Goal: Task Accomplishment & Management: Manage account settings

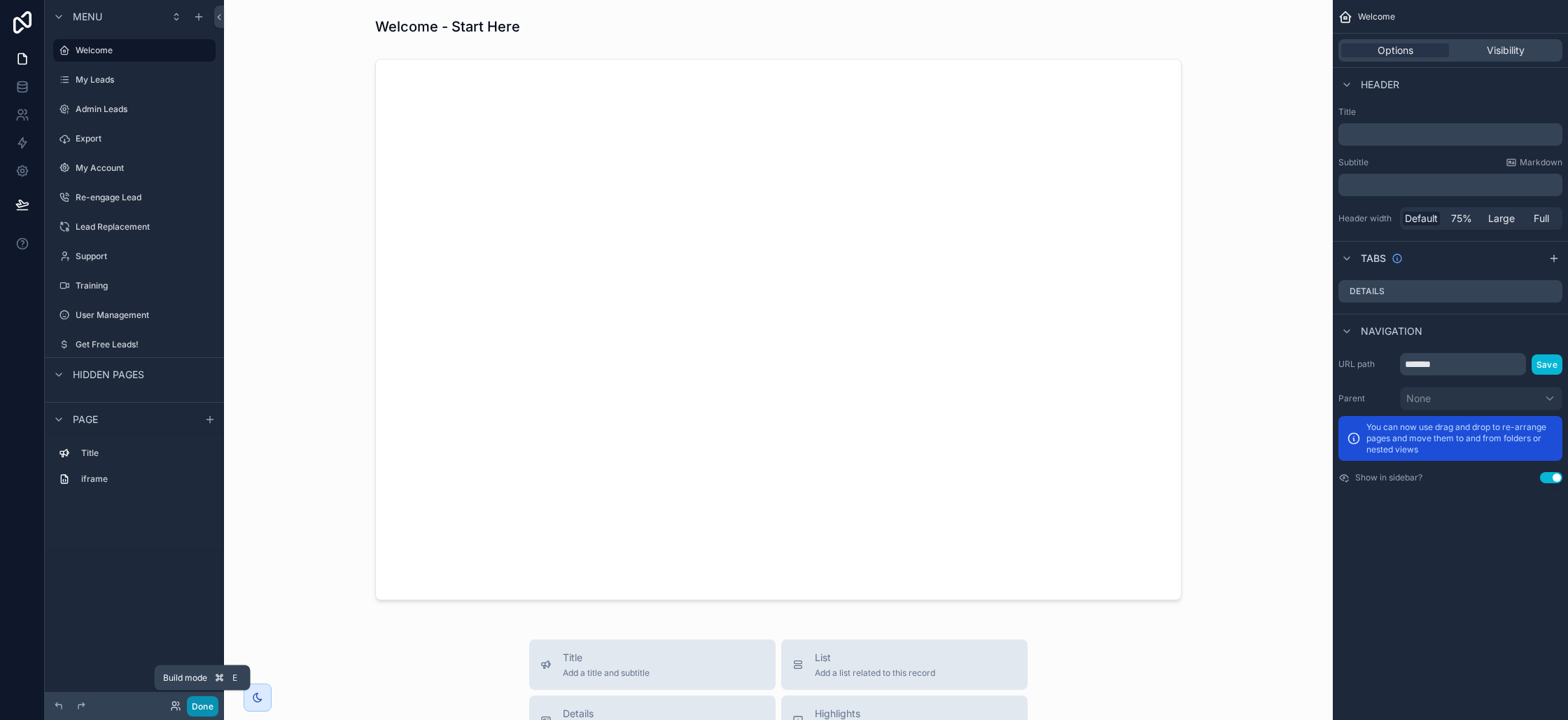
click at [201, 710] on button "Done" at bounding box center [202, 707] width 32 height 21
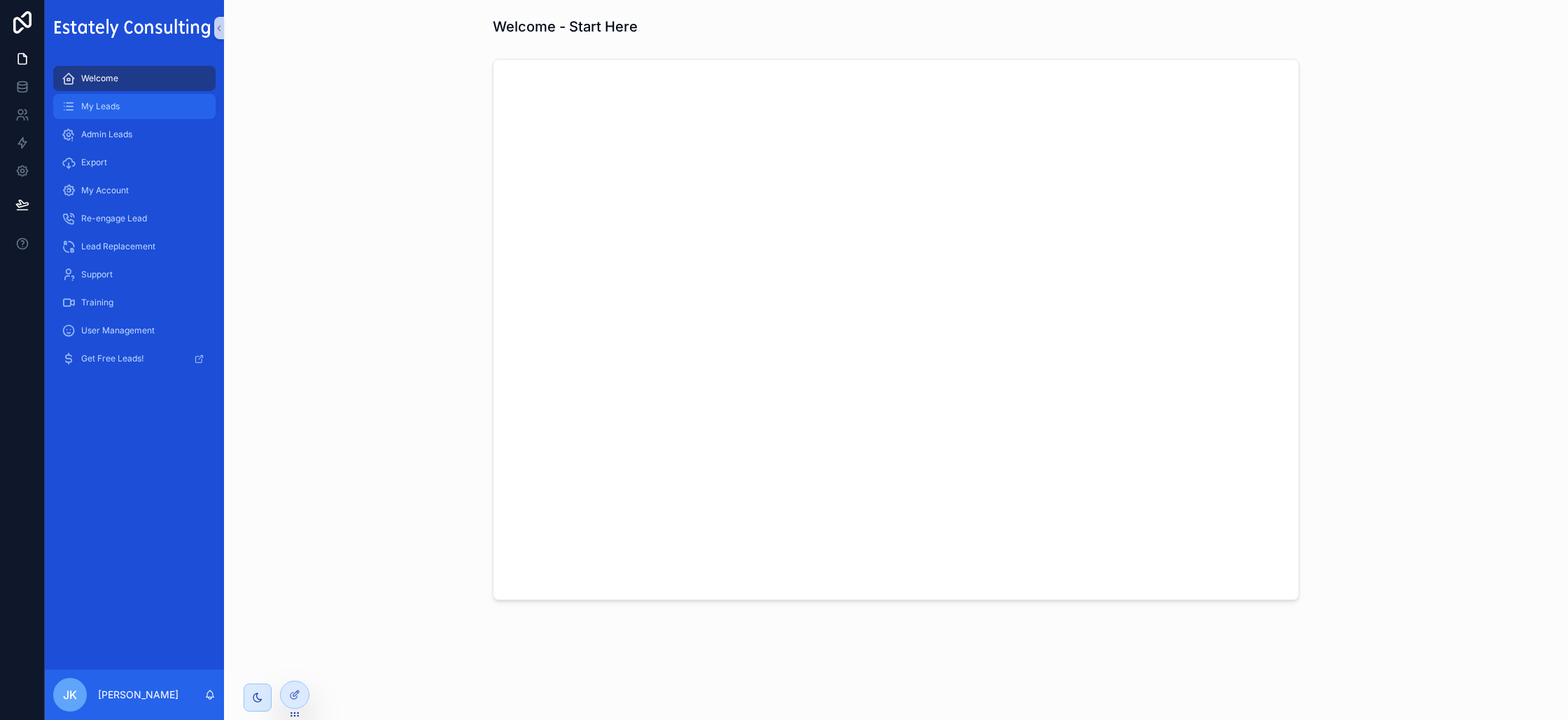
click at [115, 111] on span "My Leads" at bounding box center [100, 106] width 39 height 11
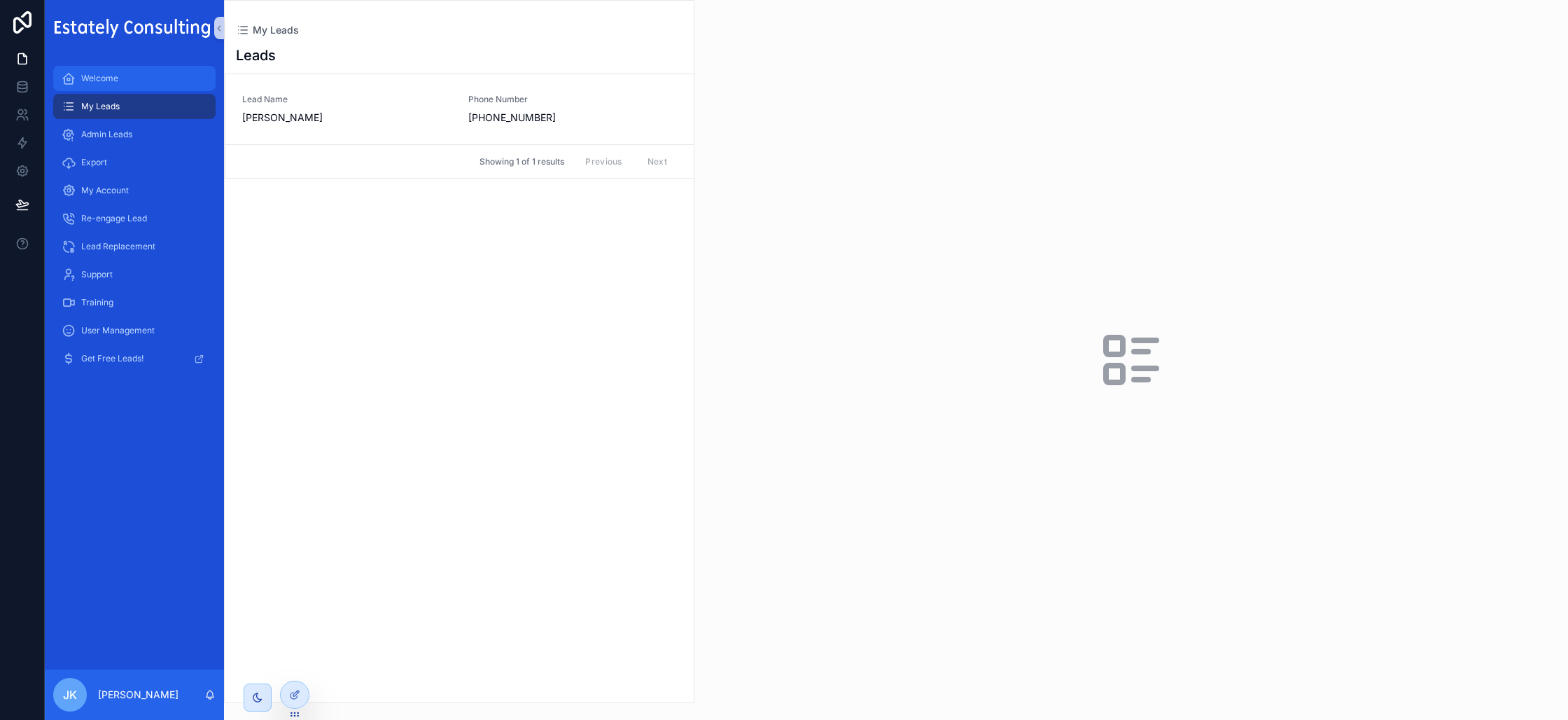
click at [127, 88] on div "Welcome" at bounding box center [134, 79] width 145 height 22
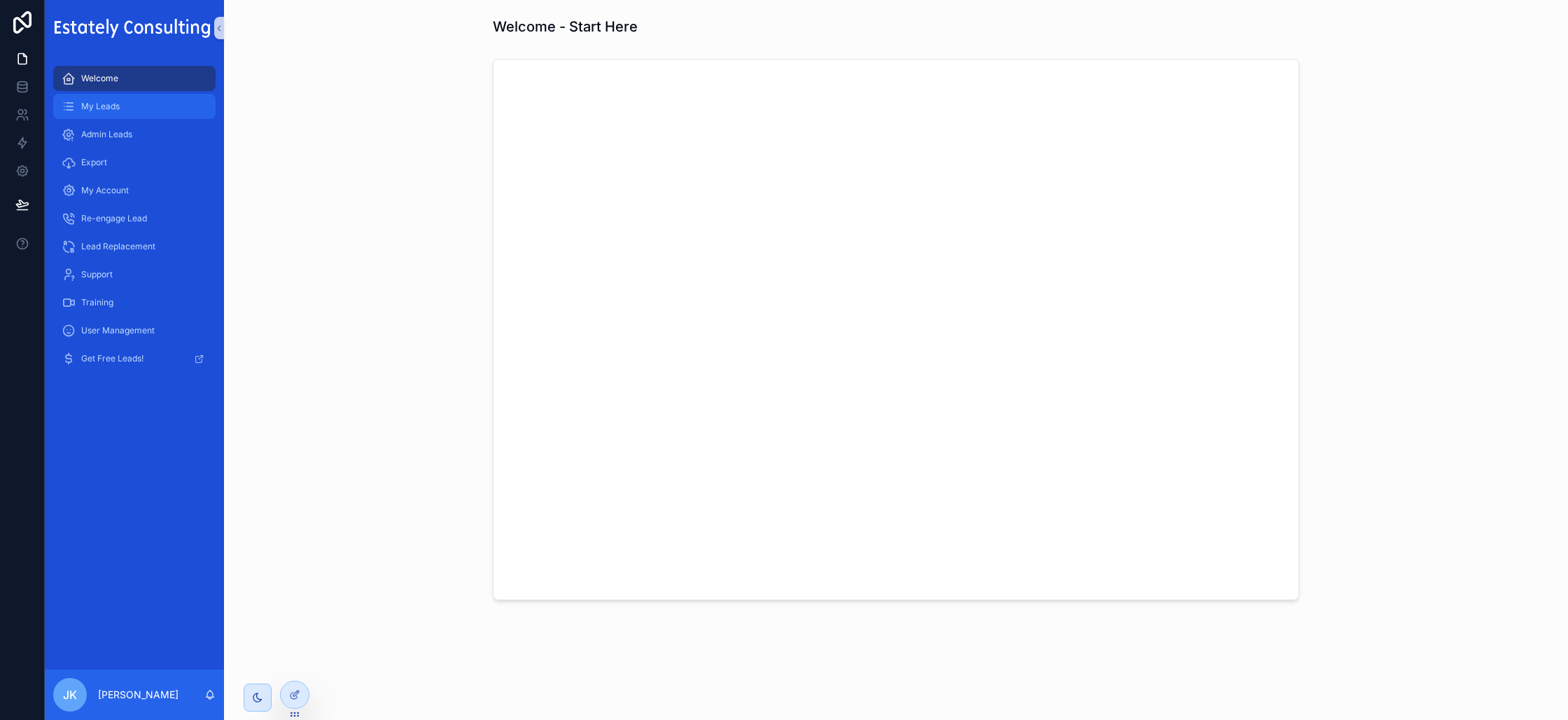
click at [129, 99] on div "My Leads" at bounding box center [134, 106] width 145 height 22
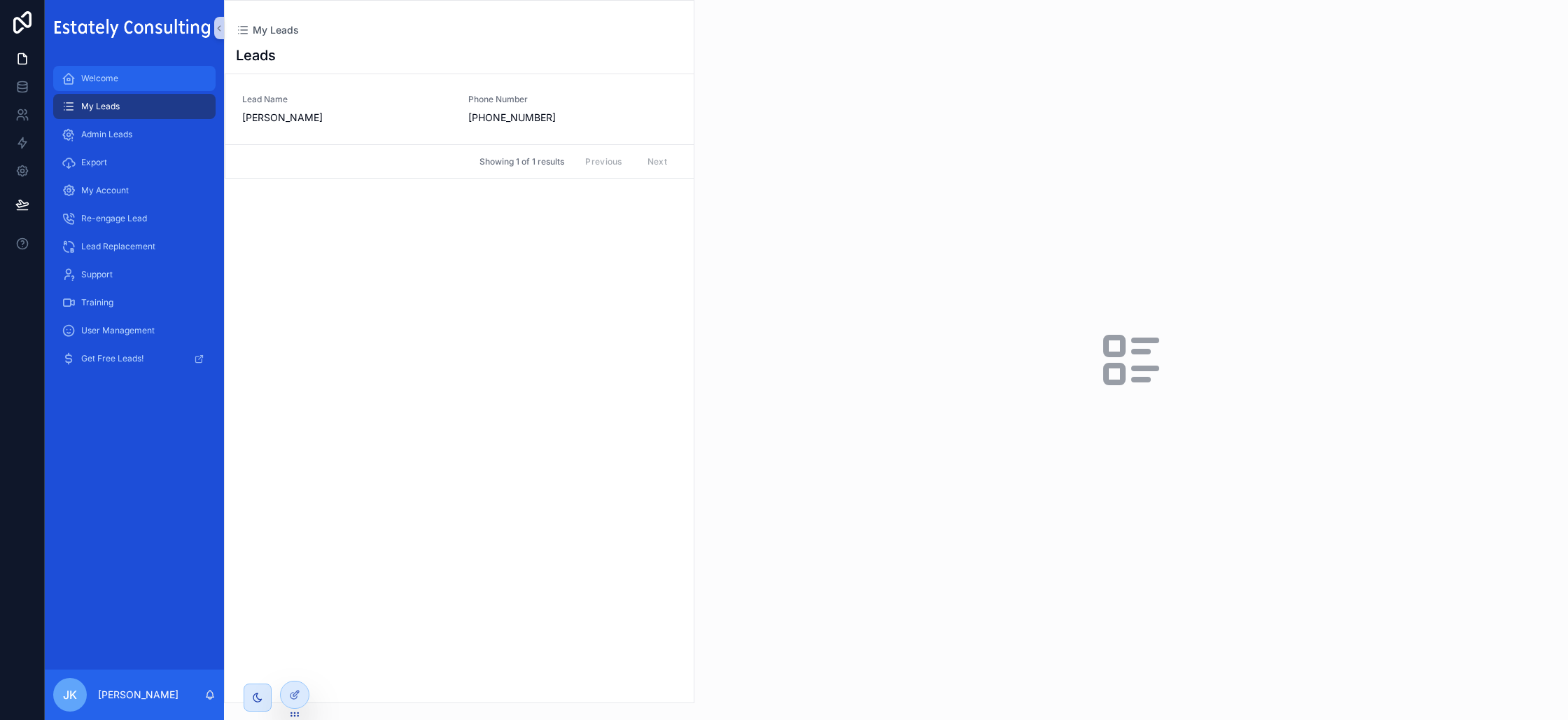
click at [130, 74] on div "Welcome" at bounding box center [134, 79] width 145 height 22
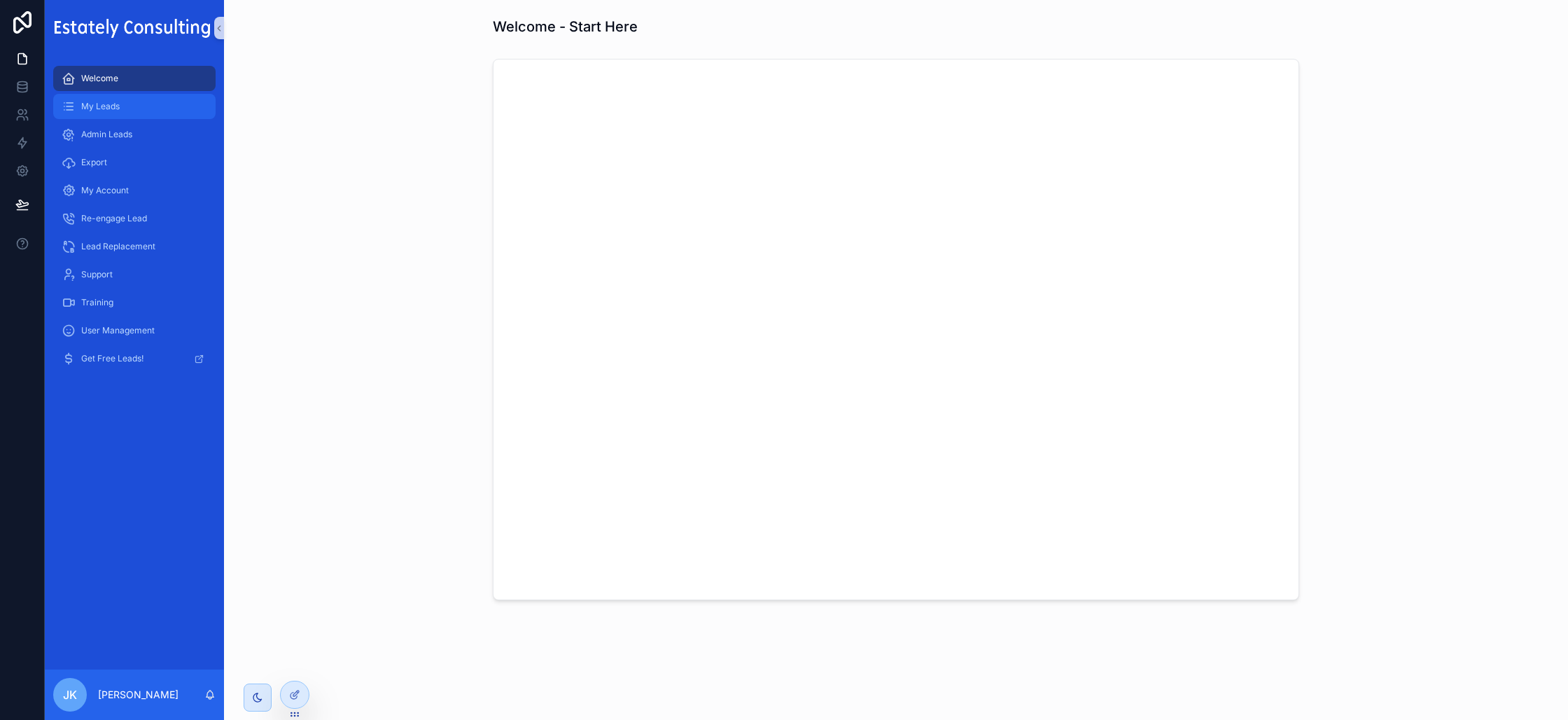
click at [122, 107] on div "My Leads" at bounding box center [134, 106] width 145 height 22
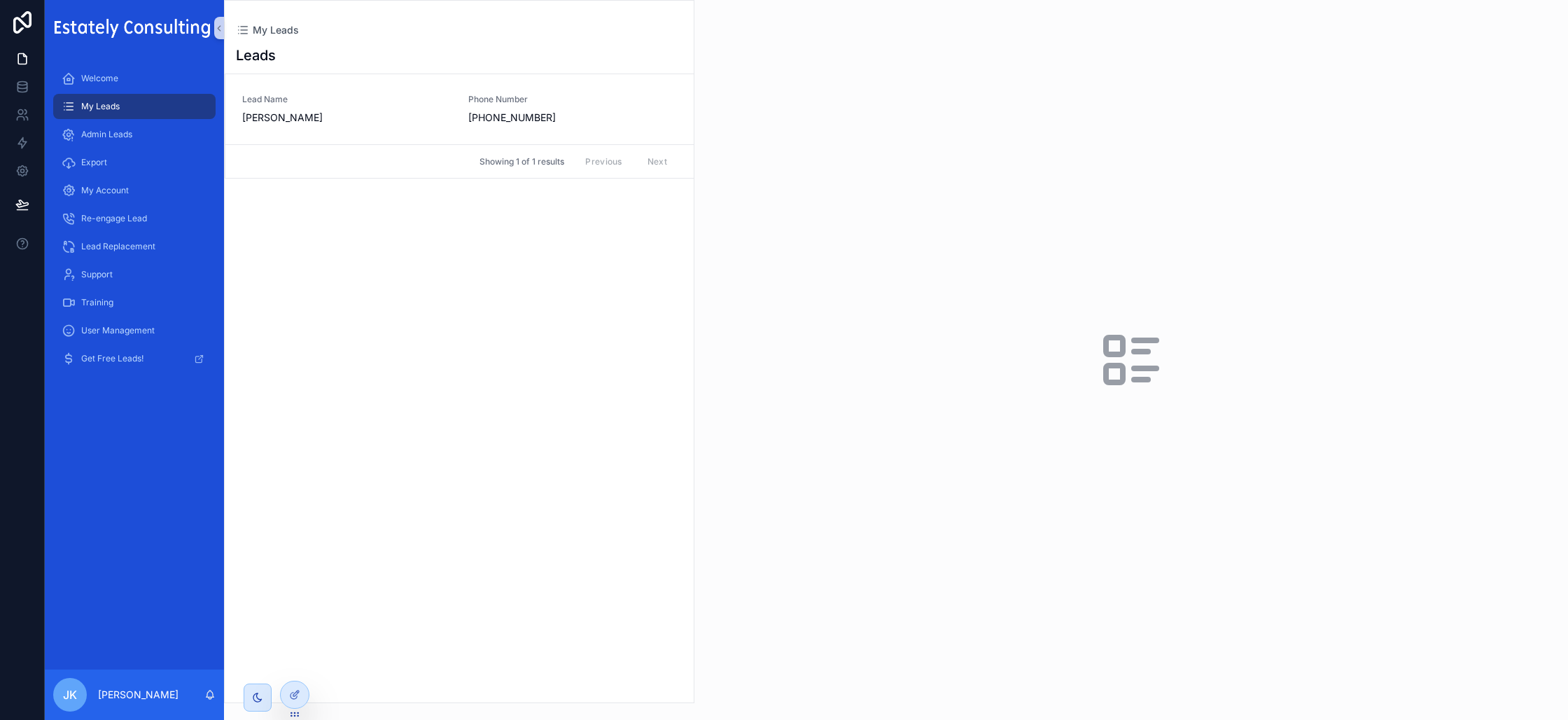
click at [523, 430] on div "Leads Lead Name [PERSON_NAME] Phone Number [PHONE_NUMBER] Showing 1 of 1 result…" at bounding box center [459, 370] width 469 height 665
click at [384, 214] on div "Leads Lead Name [PERSON_NAME] Phone Number [PHONE_NUMBER] Showing 1 of 1 result…" at bounding box center [459, 370] width 469 height 665
click at [364, 115] on span "[PERSON_NAME]" at bounding box center [347, 117] width 209 height 14
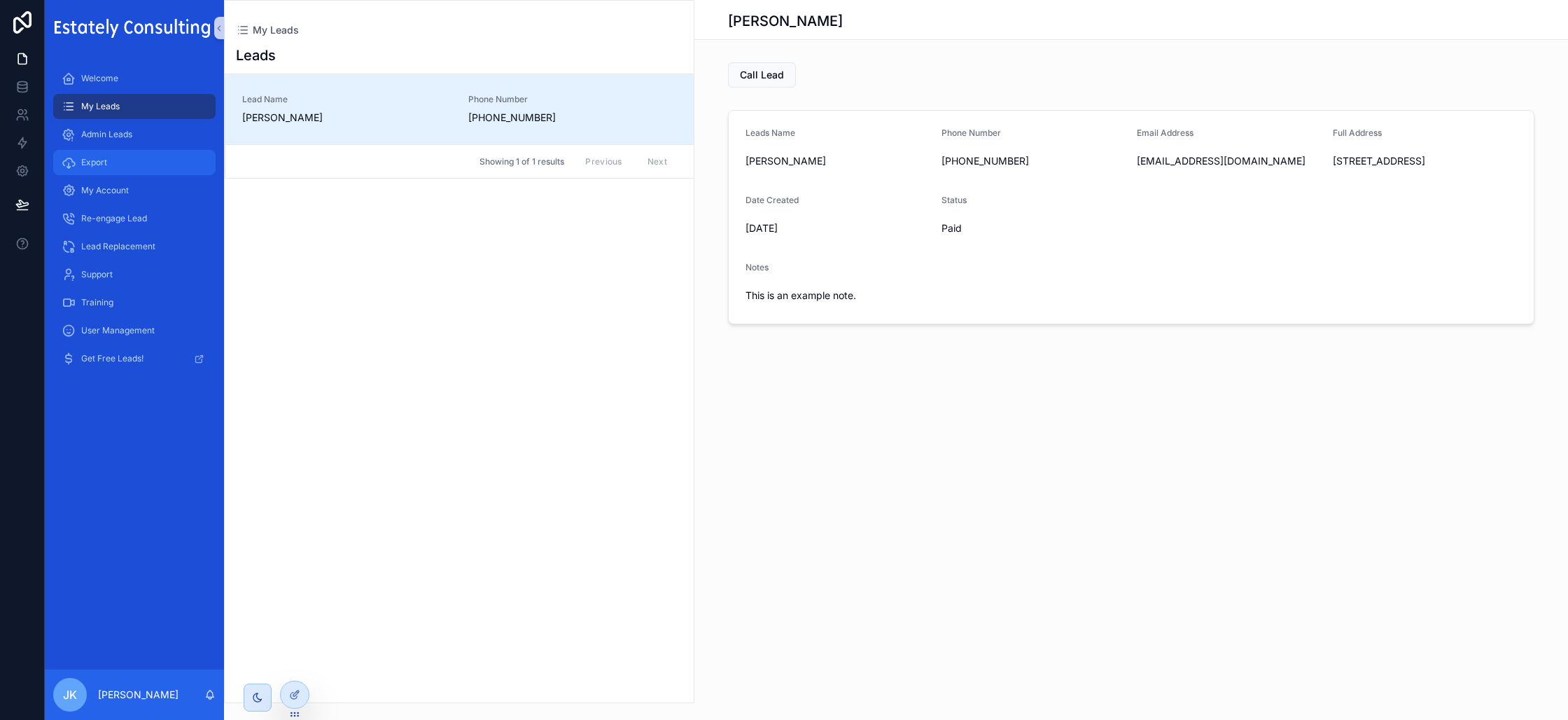
click at [186, 164] on div "Export" at bounding box center [134, 163] width 145 height 22
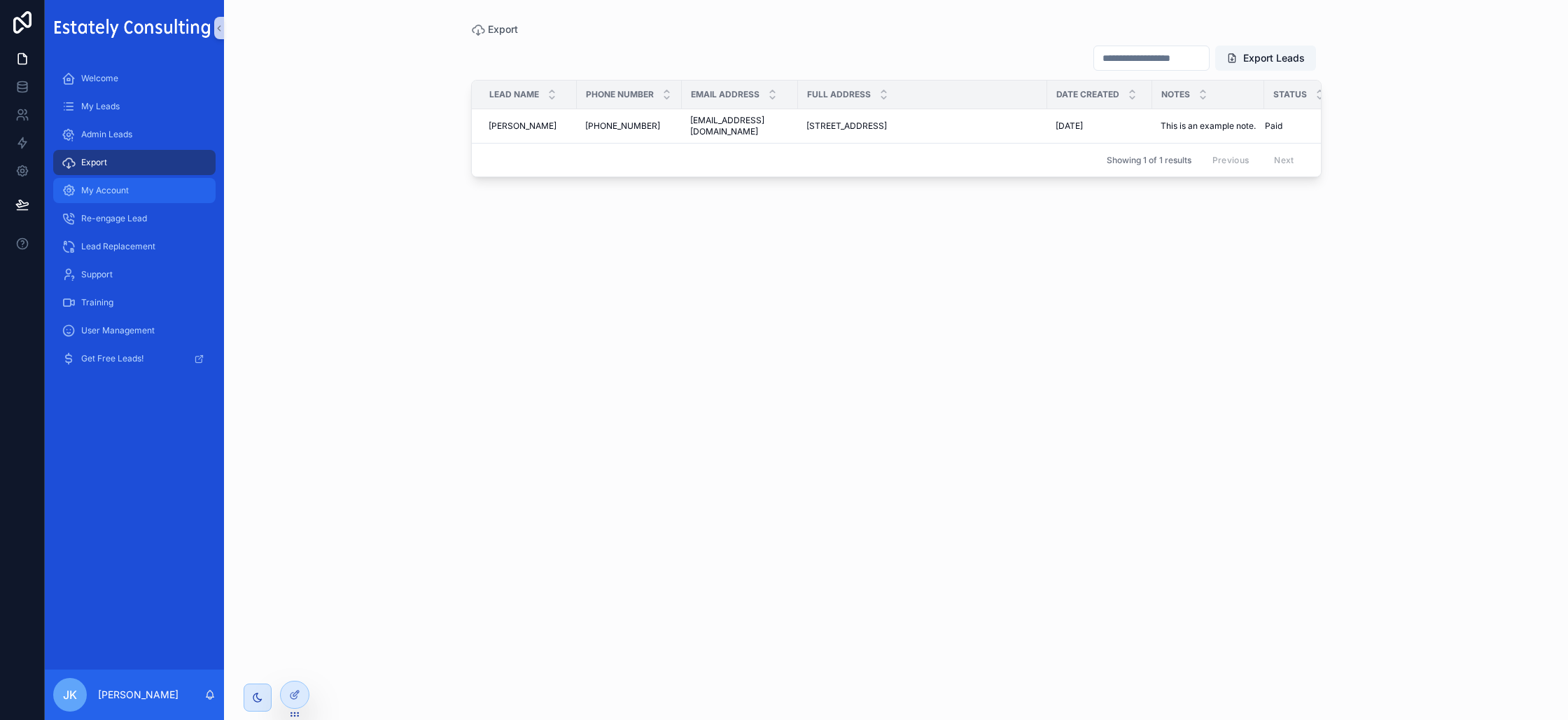
click at [82, 187] on span "My Account" at bounding box center [105, 191] width 48 height 11
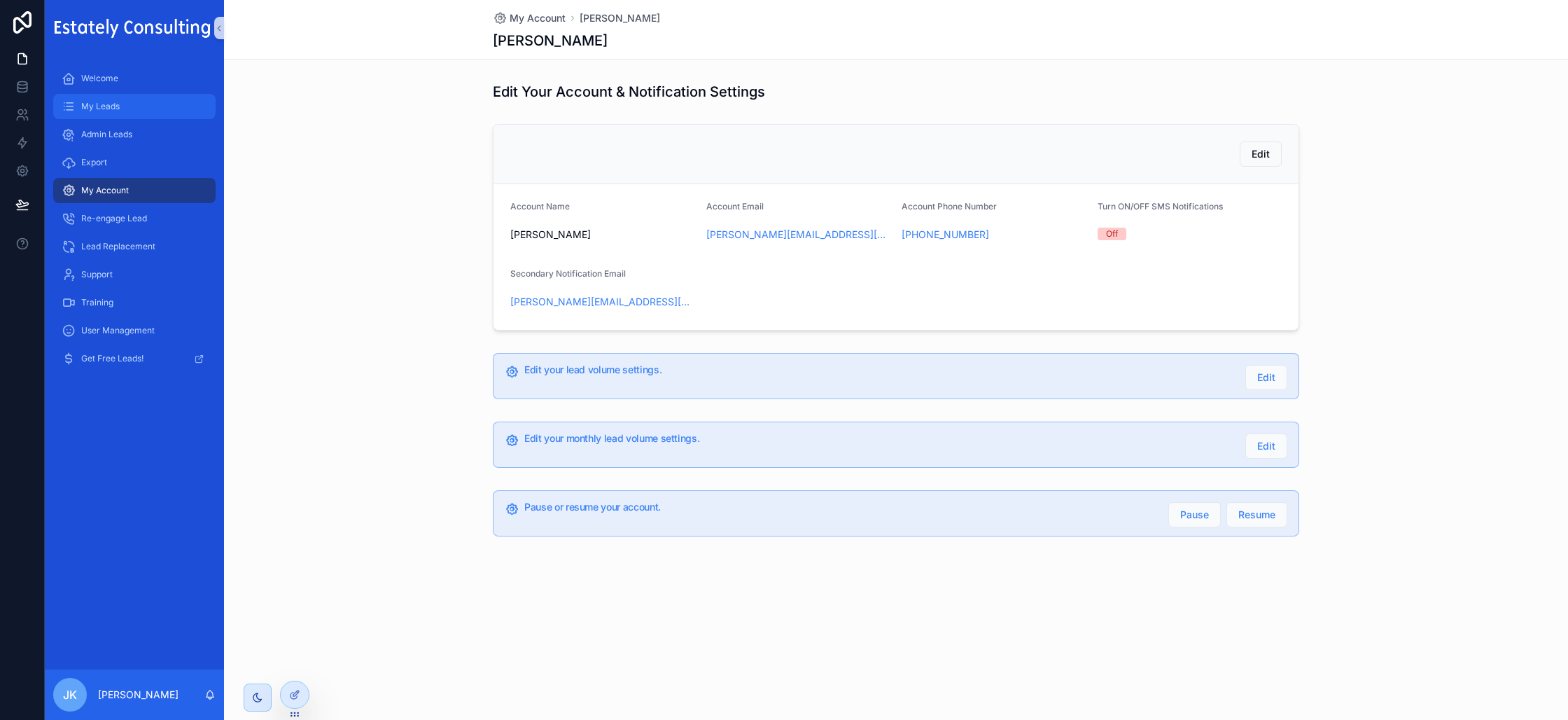
click at [148, 113] on div "My Leads" at bounding box center [134, 106] width 145 height 22
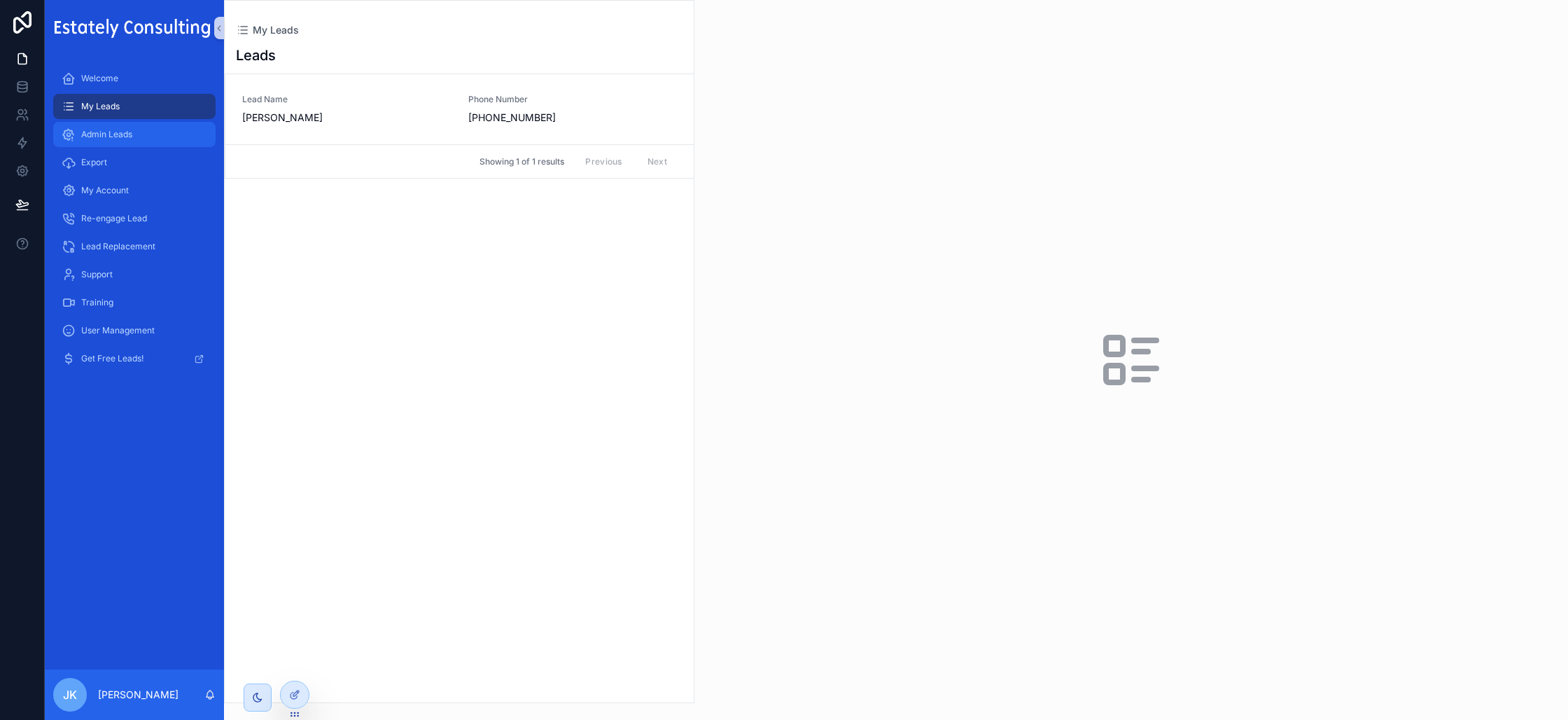
click at [183, 135] on div "Admin Leads" at bounding box center [134, 134] width 145 height 22
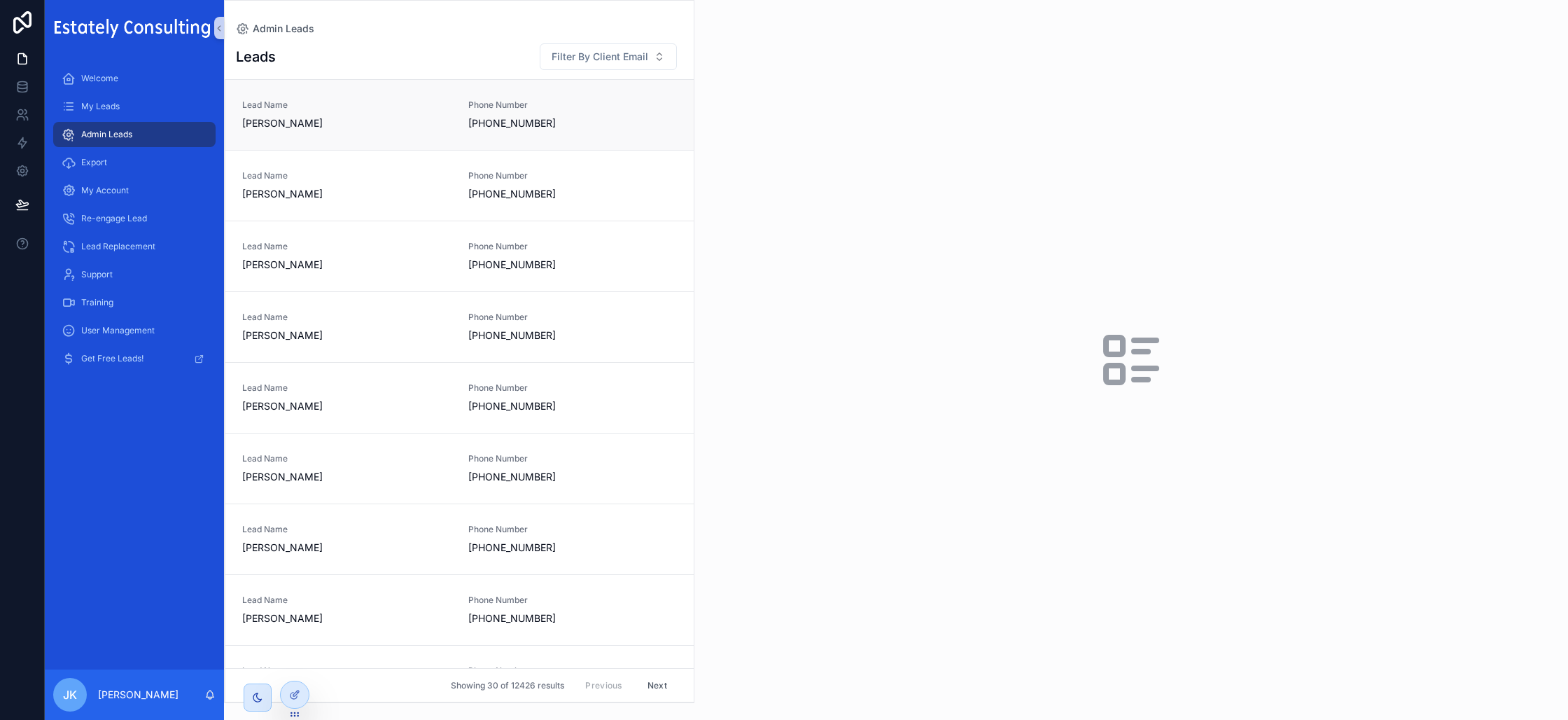
click at [549, 120] on span "[PHONE_NUMBER]" at bounding box center [535, 123] width 133 height 14
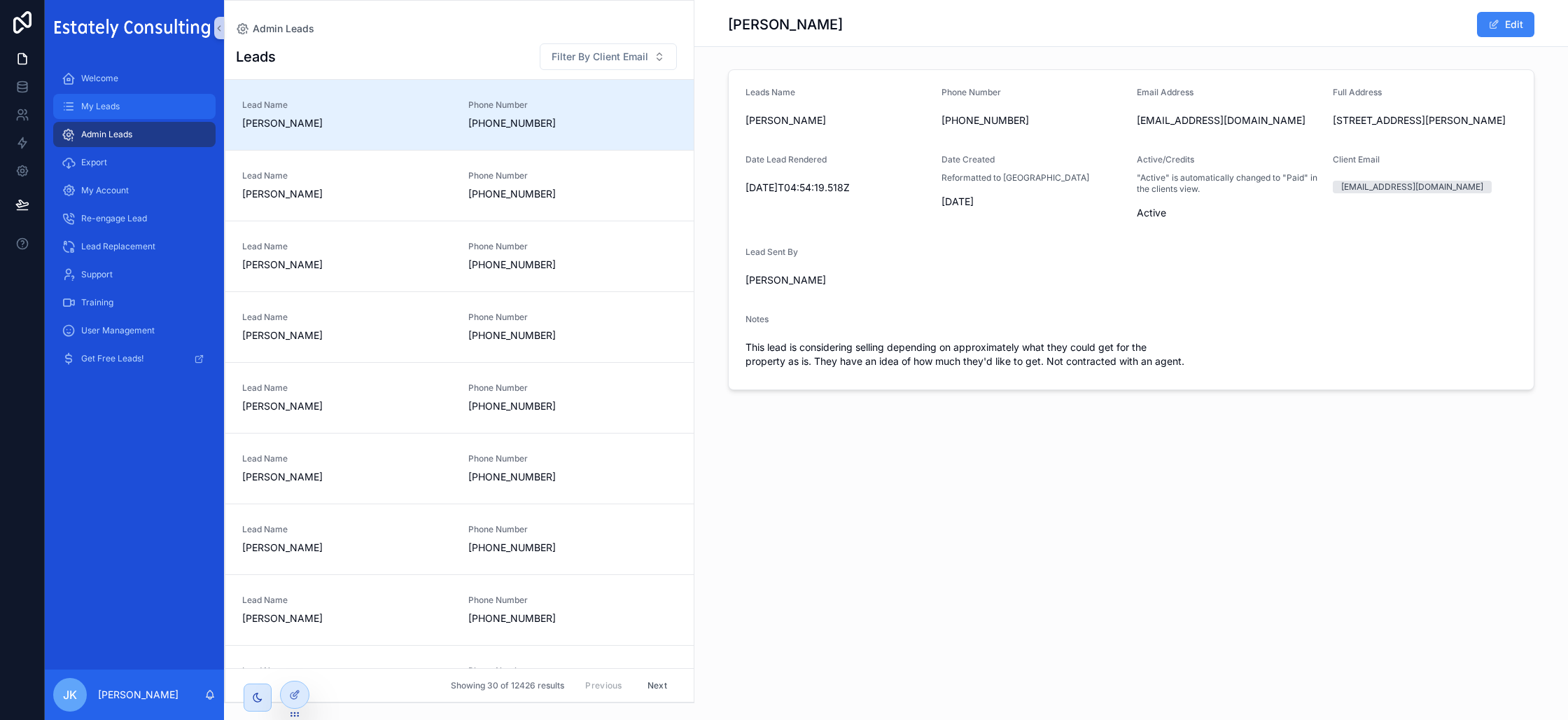
click at [116, 102] on span "My Leads" at bounding box center [100, 106] width 39 height 11
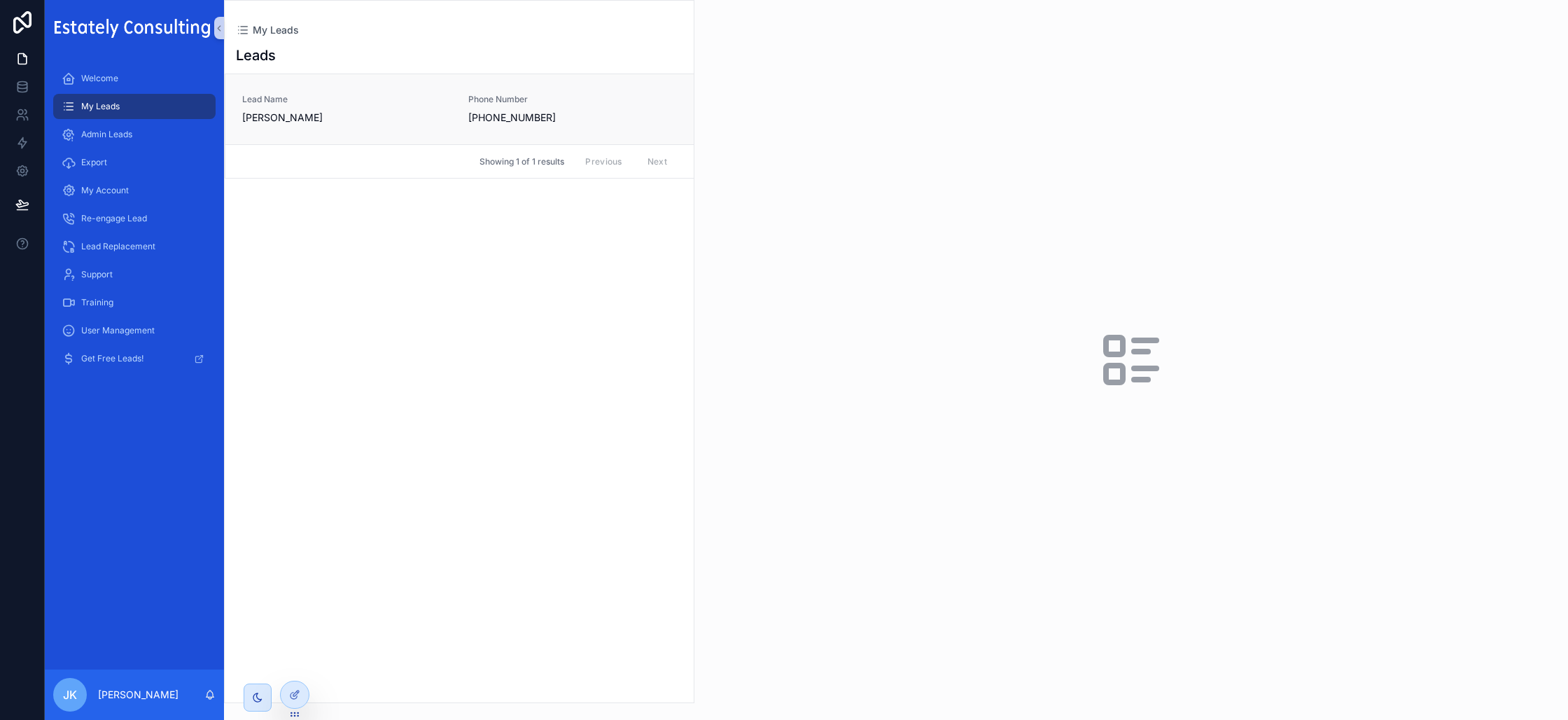
click at [509, 116] on span "[PHONE_NUMBER]" at bounding box center [535, 117] width 133 height 14
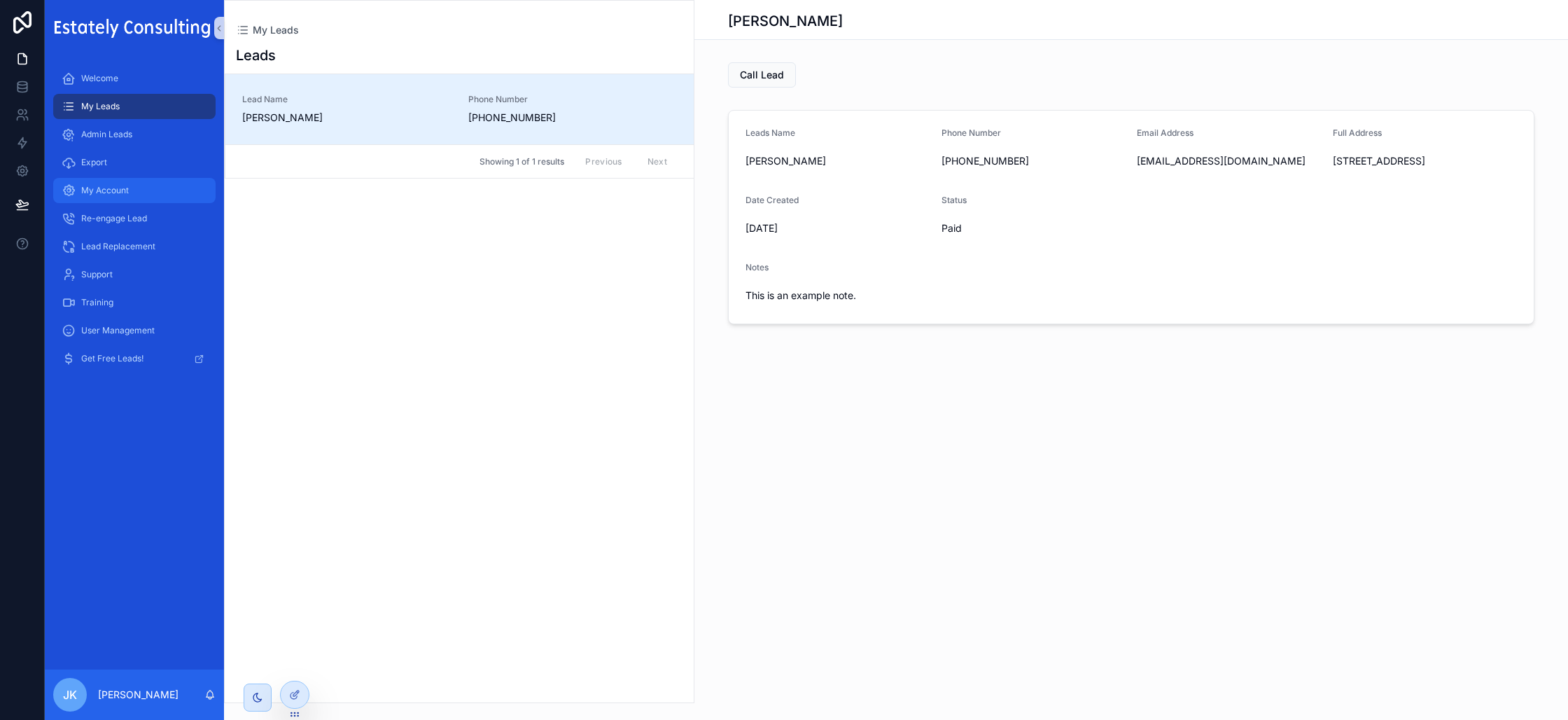
click at [151, 195] on div "My Account" at bounding box center [134, 191] width 145 height 22
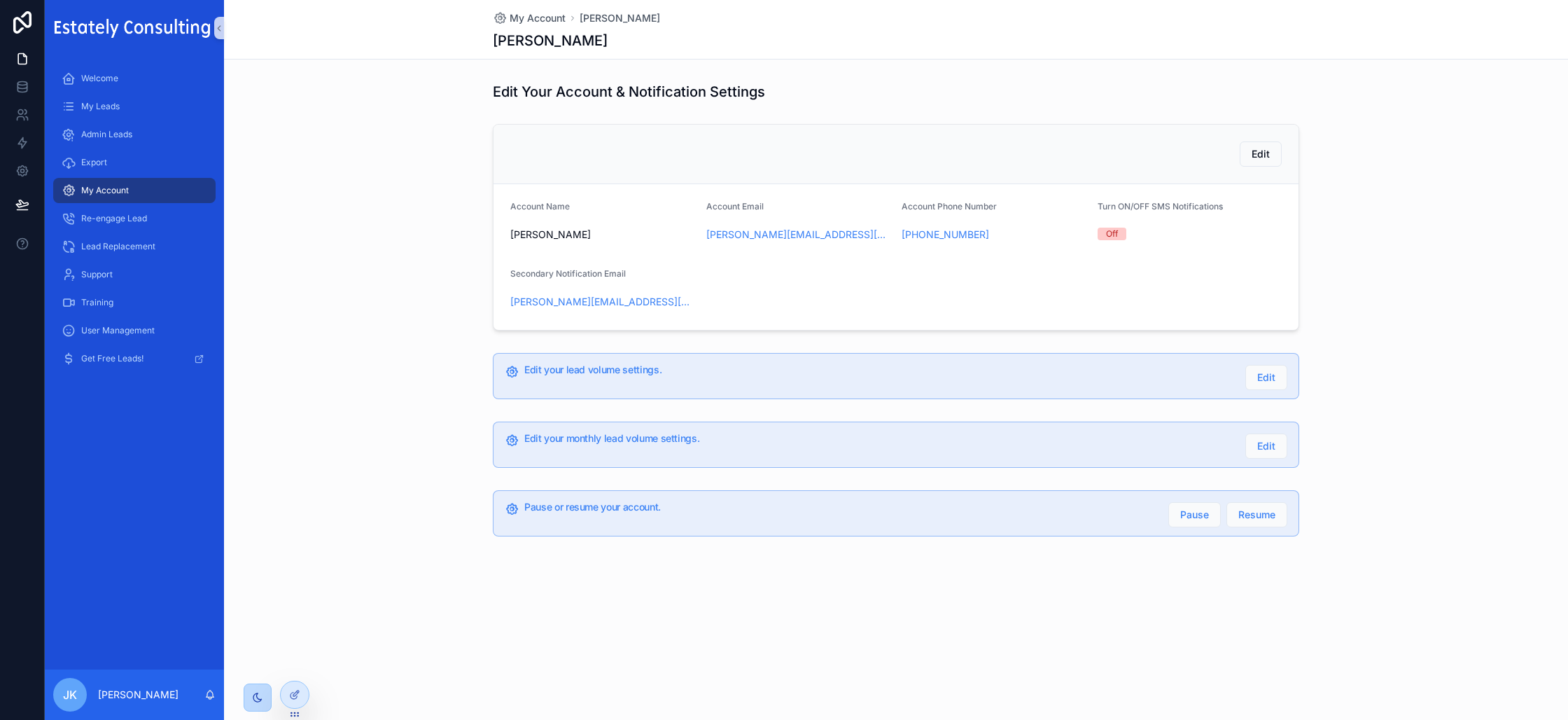
click at [251, 697] on div "scrollable content" at bounding box center [257, 697] width 28 height 28
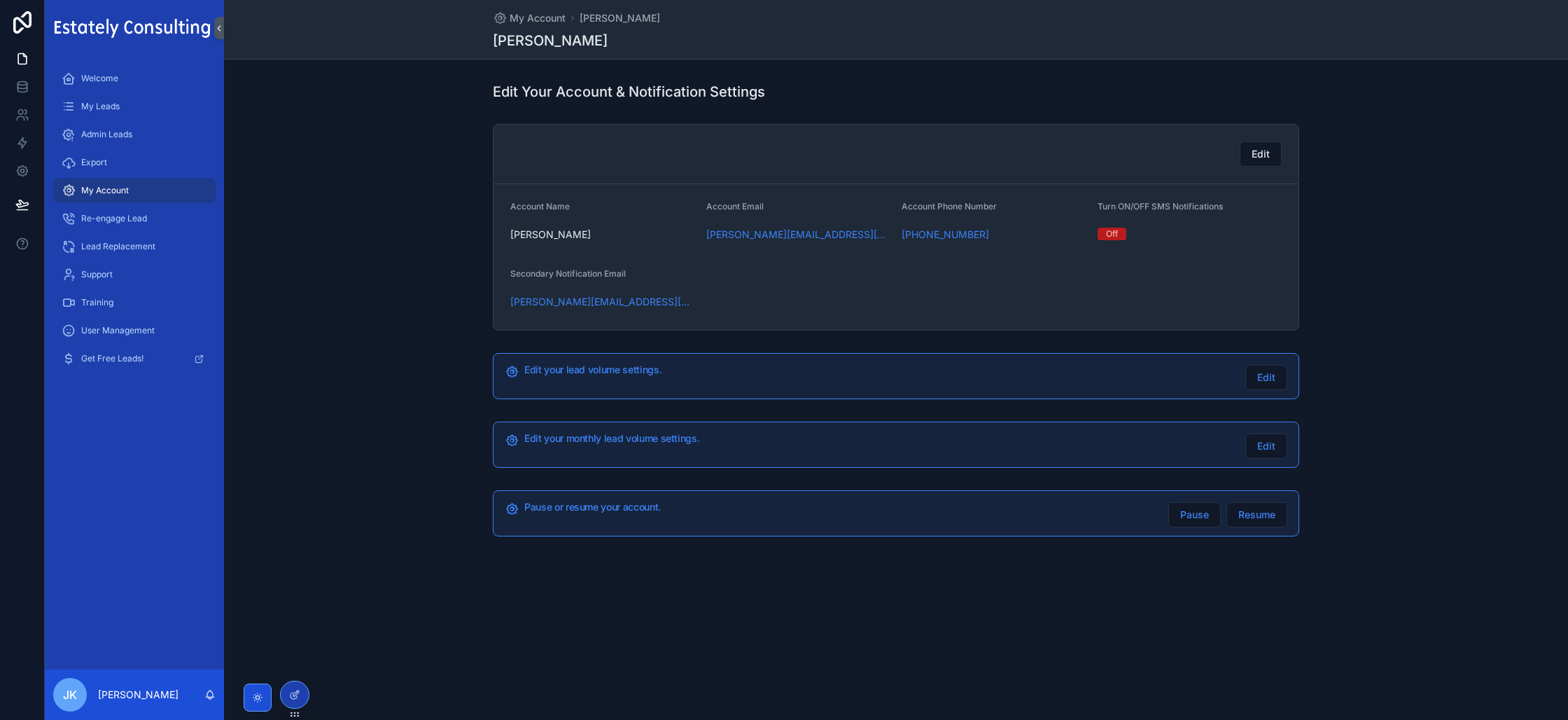
click at [254, 693] on icon "scrollable content" at bounding box center [258, 697] width 11 height 11
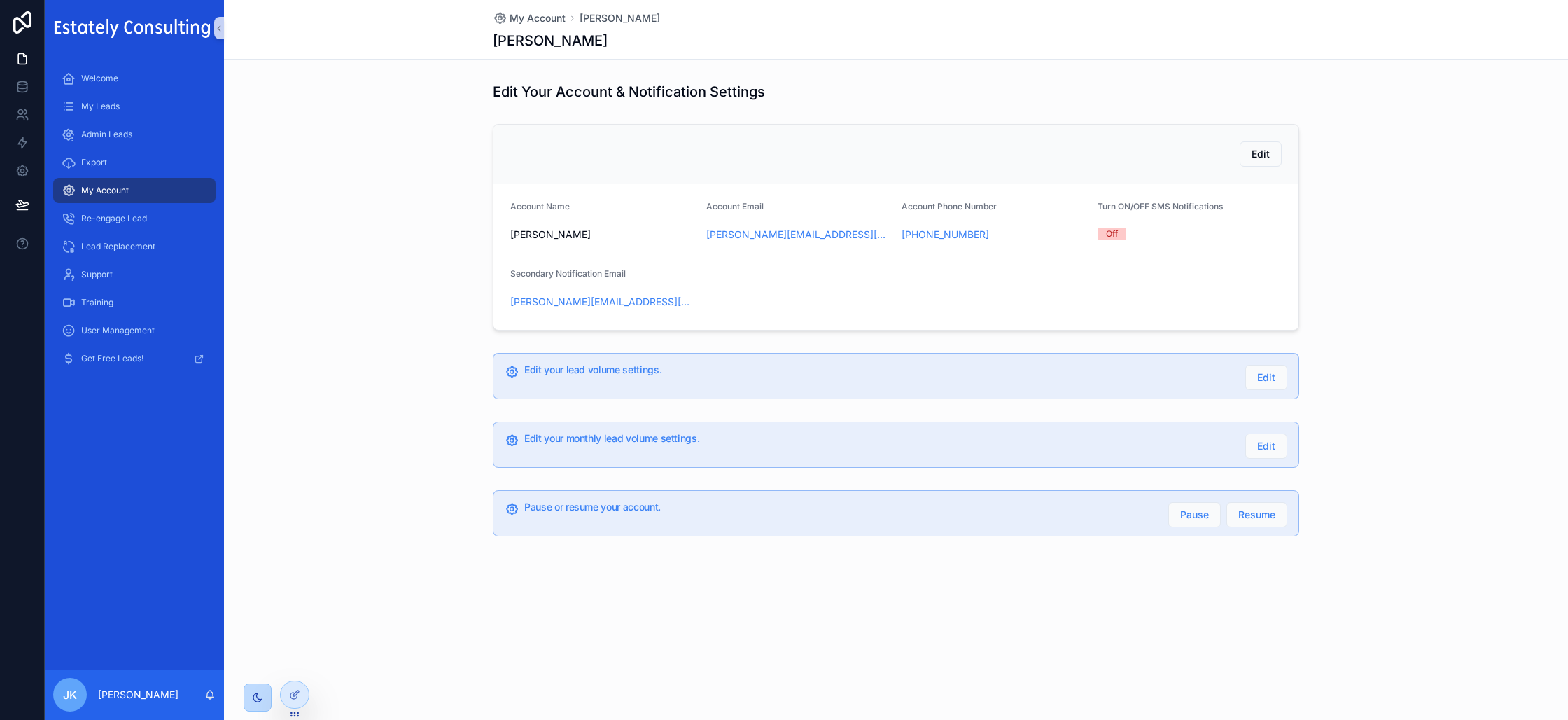
click at [1455, 291] on div "Edit Account Name [PERSON_NAME] Account Email [PERSON_NAME][EMAIL_ADDRESS][PERS…" at bounding box center [895, 227] width 1343 height 218
